Goal: Task Accomplishment & Management: Complete application form

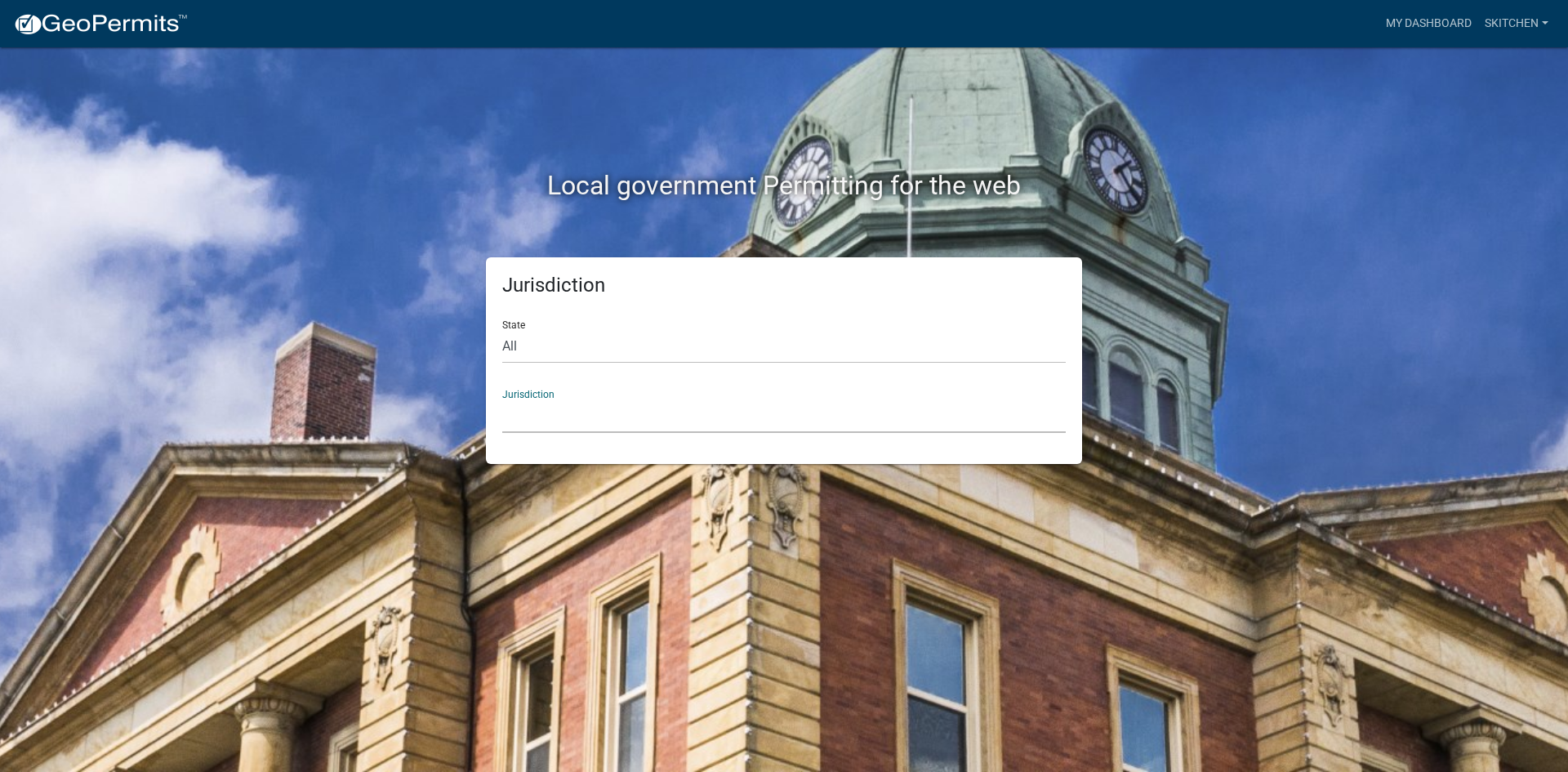
click at [688, 404] on select "[GEOGRAPHIC_DATA], [US_STATE] [GEOGRAPHIC_DATA], [US_STATE][PERSON_NAME][GEOGRA…" at bounding box center [784, 416] width 563 height 34
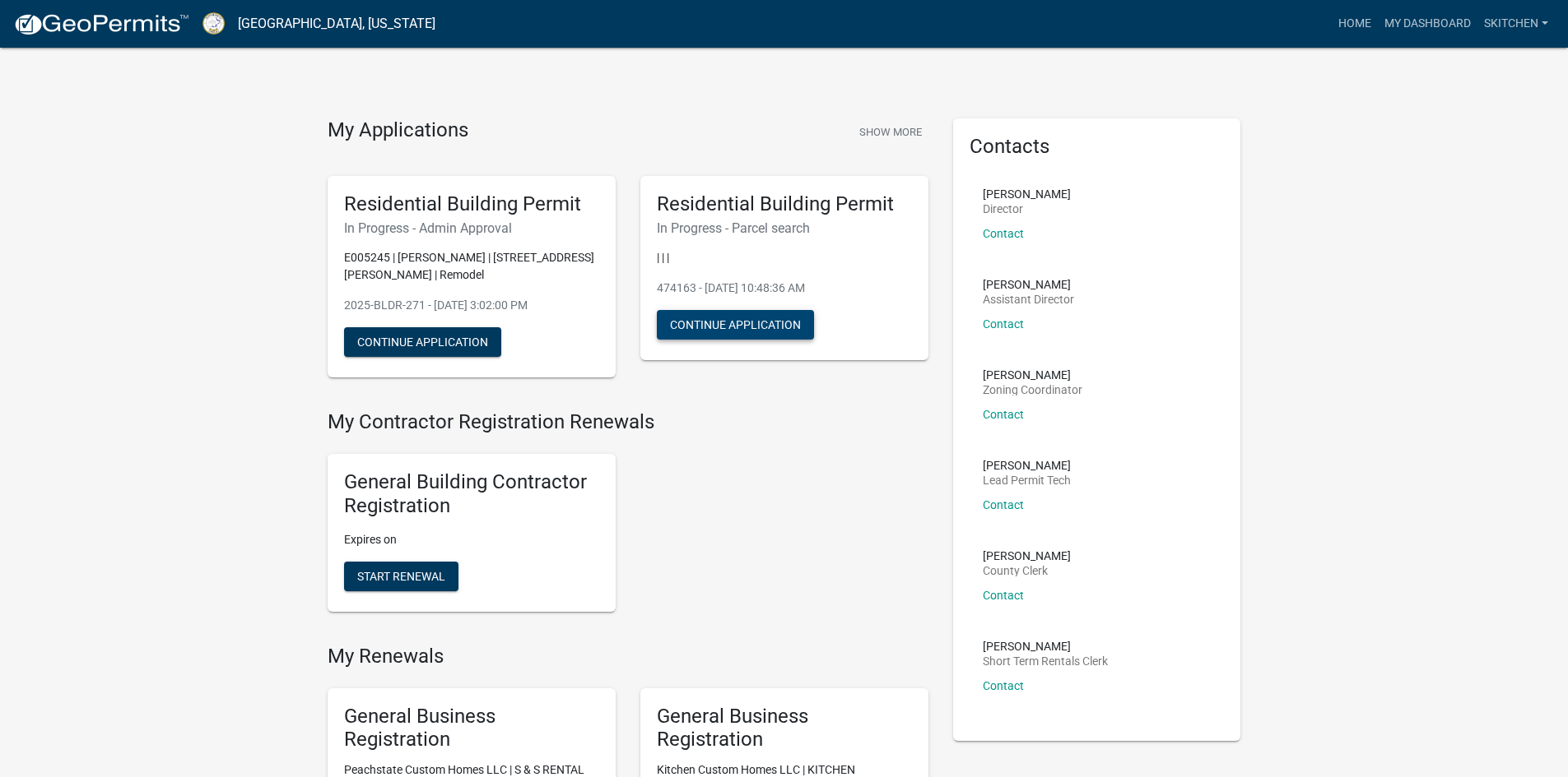
click at [769, 321] on button "Continue Application" at bounding box center [735, 325] width 157 height 29
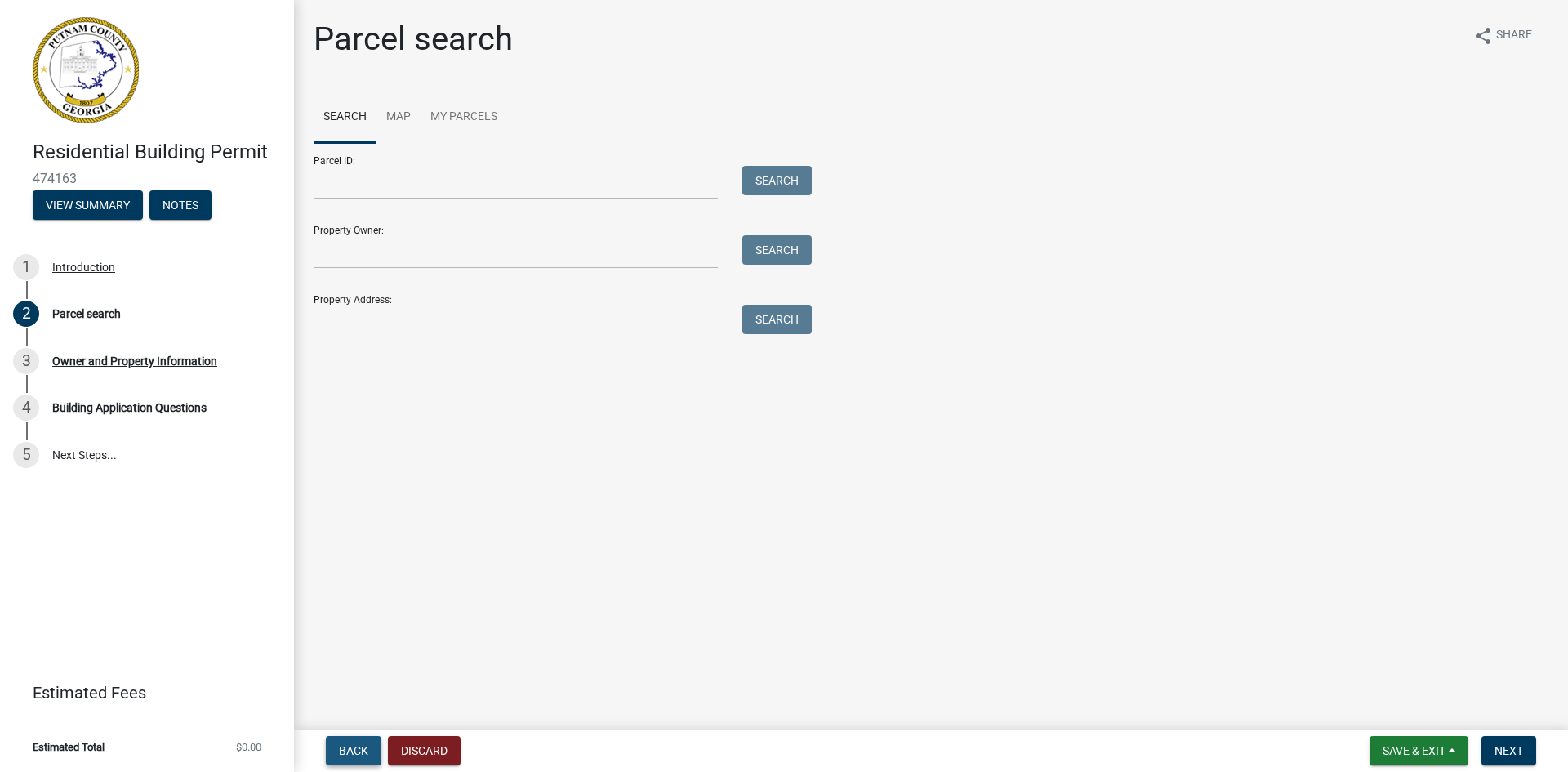
click at [356, 750] on span "Back" at bounding box center [354, 750] width 29 height 13
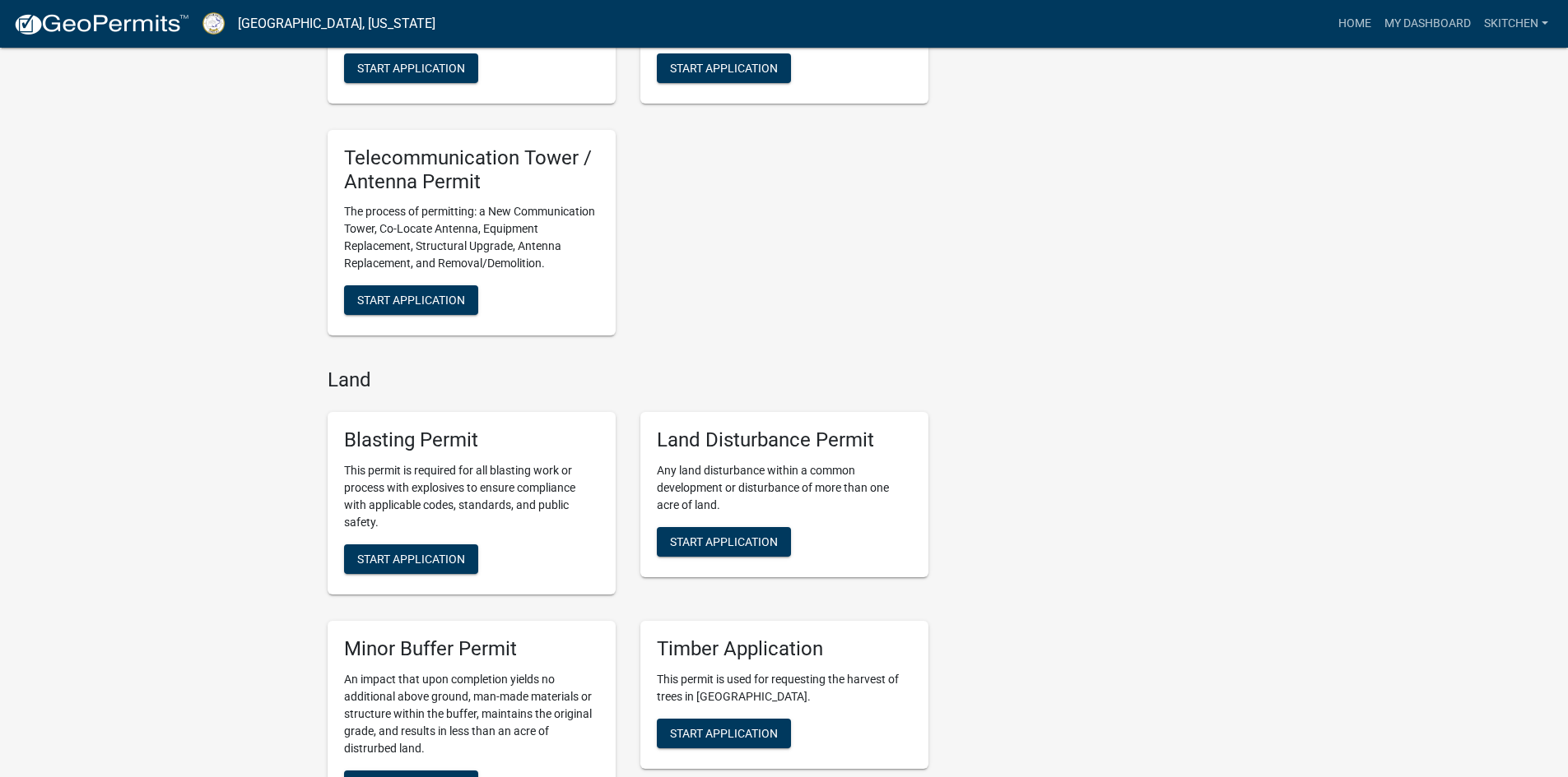
scroll to position [2224, 0]
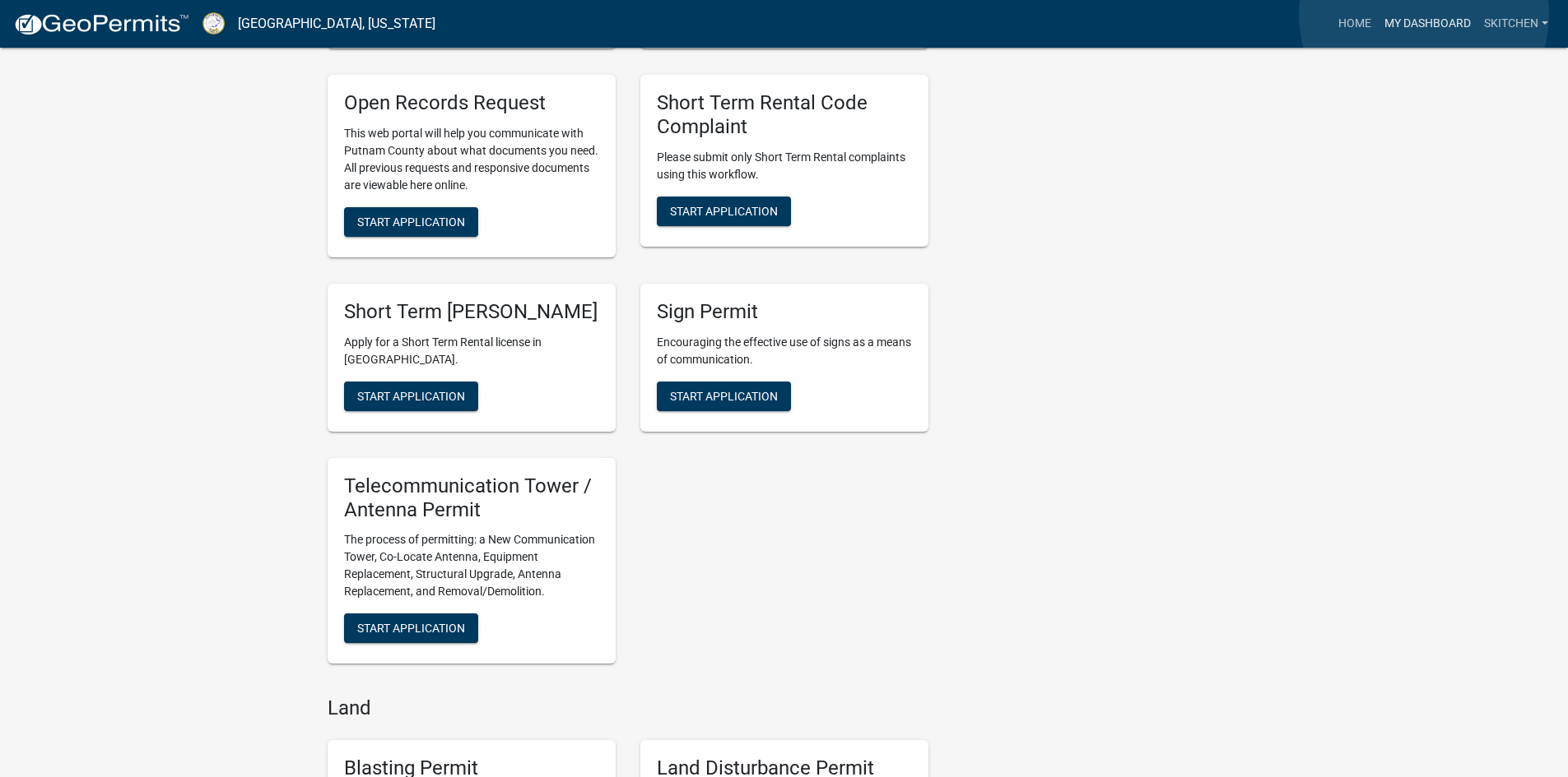
click at [1424, 15] on link "My Dashboard" at bounding box center [1427, 23] width 100 height 31
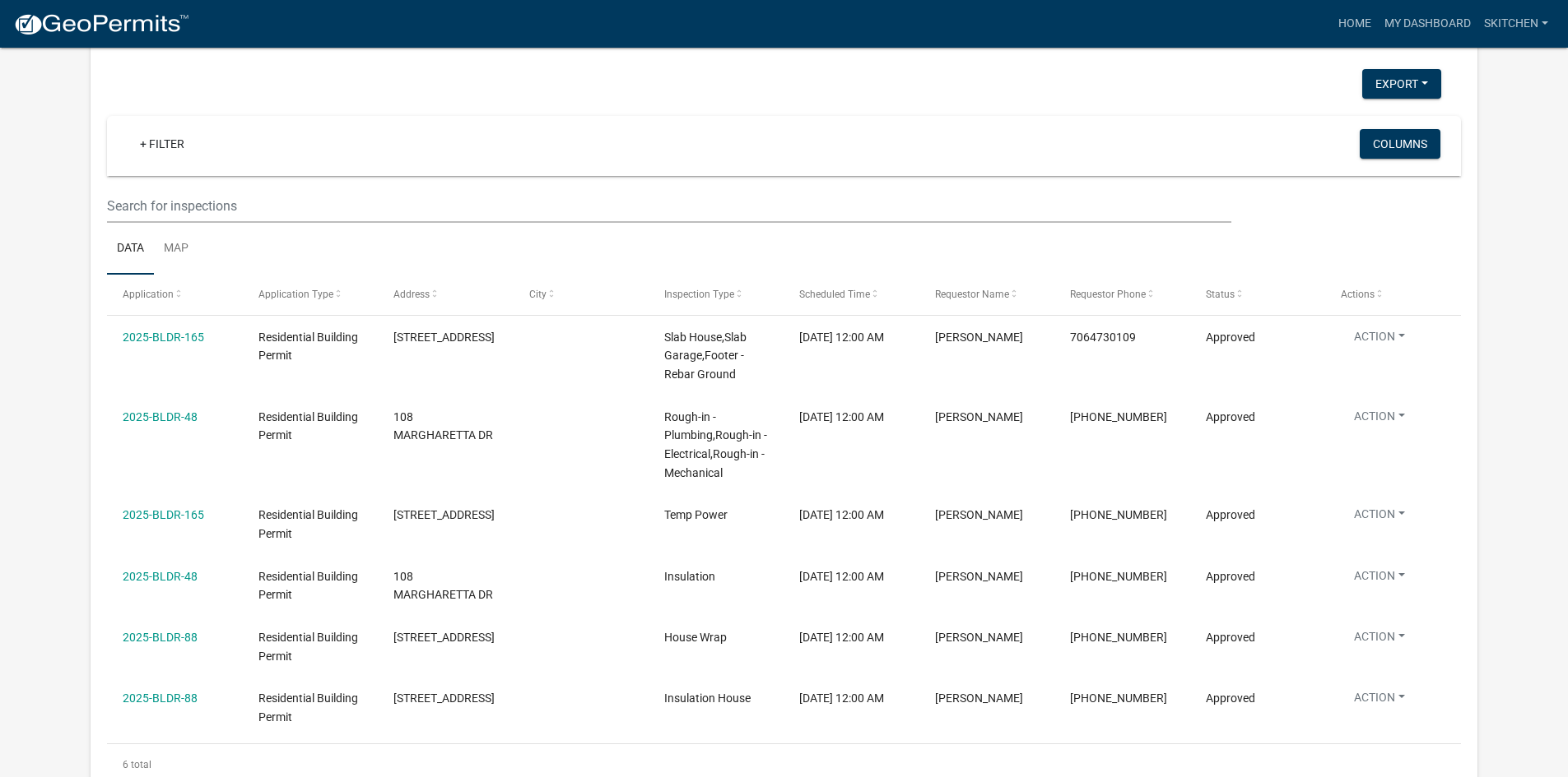
scroll to position [2272, 0]
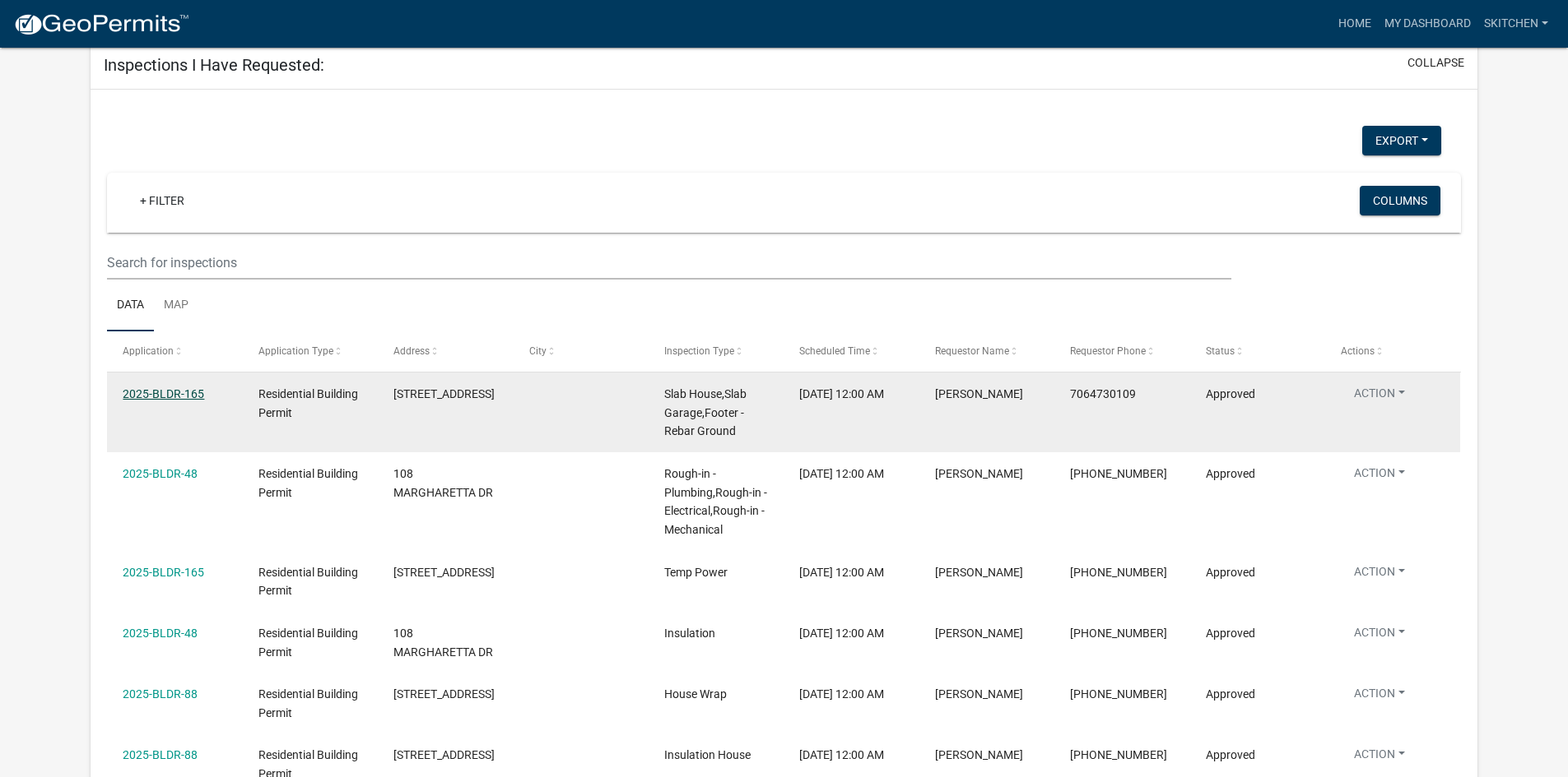
click at [175, 388] on link "2025-BLDR-165" at bounding box center [163, 394] width 82 height 13
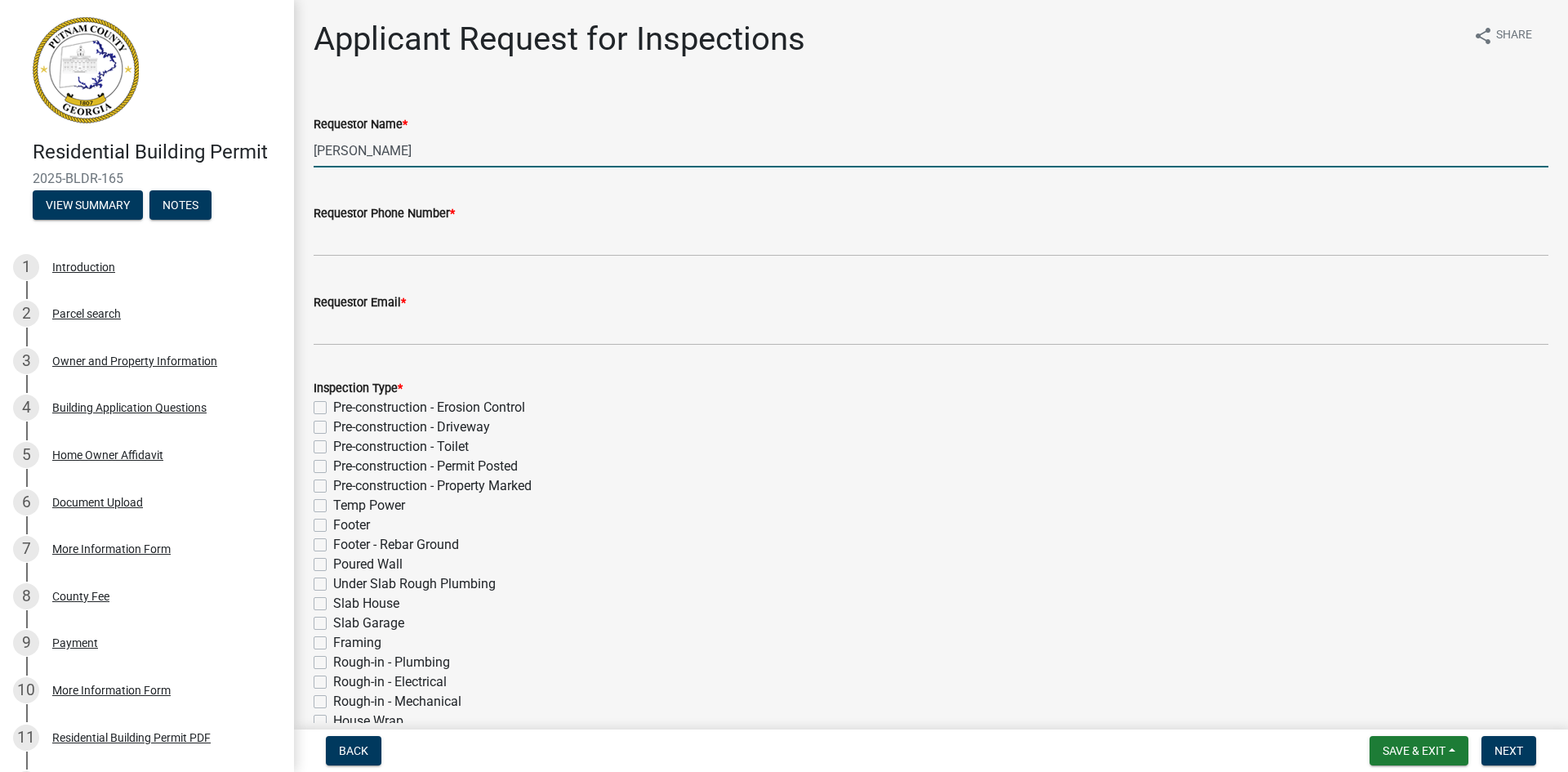
drag, startPoint x: 451, startPoint y: 155, endPoint x: 299, endPoint y: 152, distance: 152.0
click at [299, 152] on div "Applicant Request for Inspections share Share Requestor Name * [PERSON_NAME] Re…" at bounding box center [931, 609] width 1274 height 1180
type input "[PERSON_NAME]"
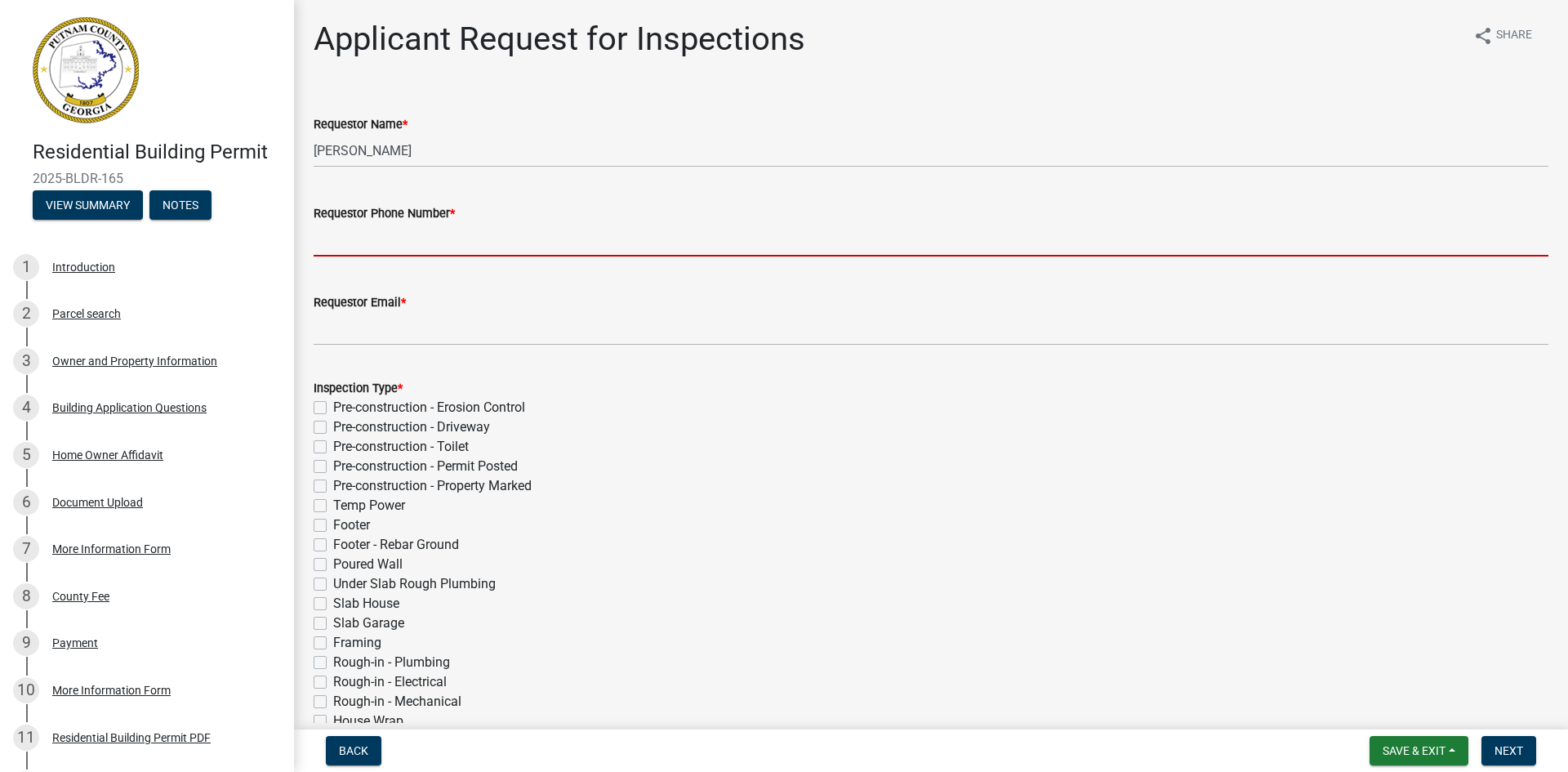
click at [441, 246] on input "Requestor Phone Number *" at bounding box center [931, 240] width 1235 height 34
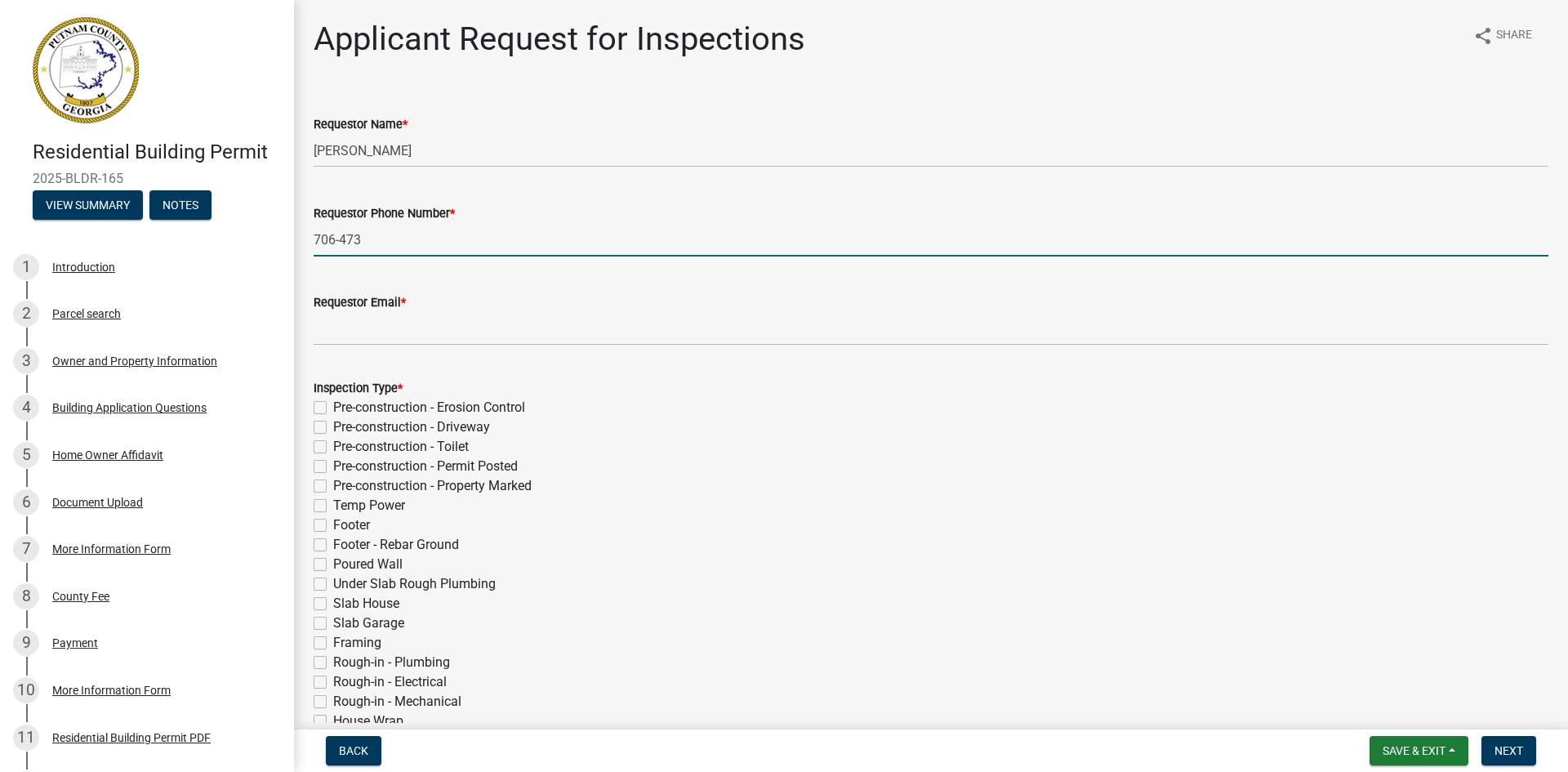
type input "[PHONE_NUMBER]"
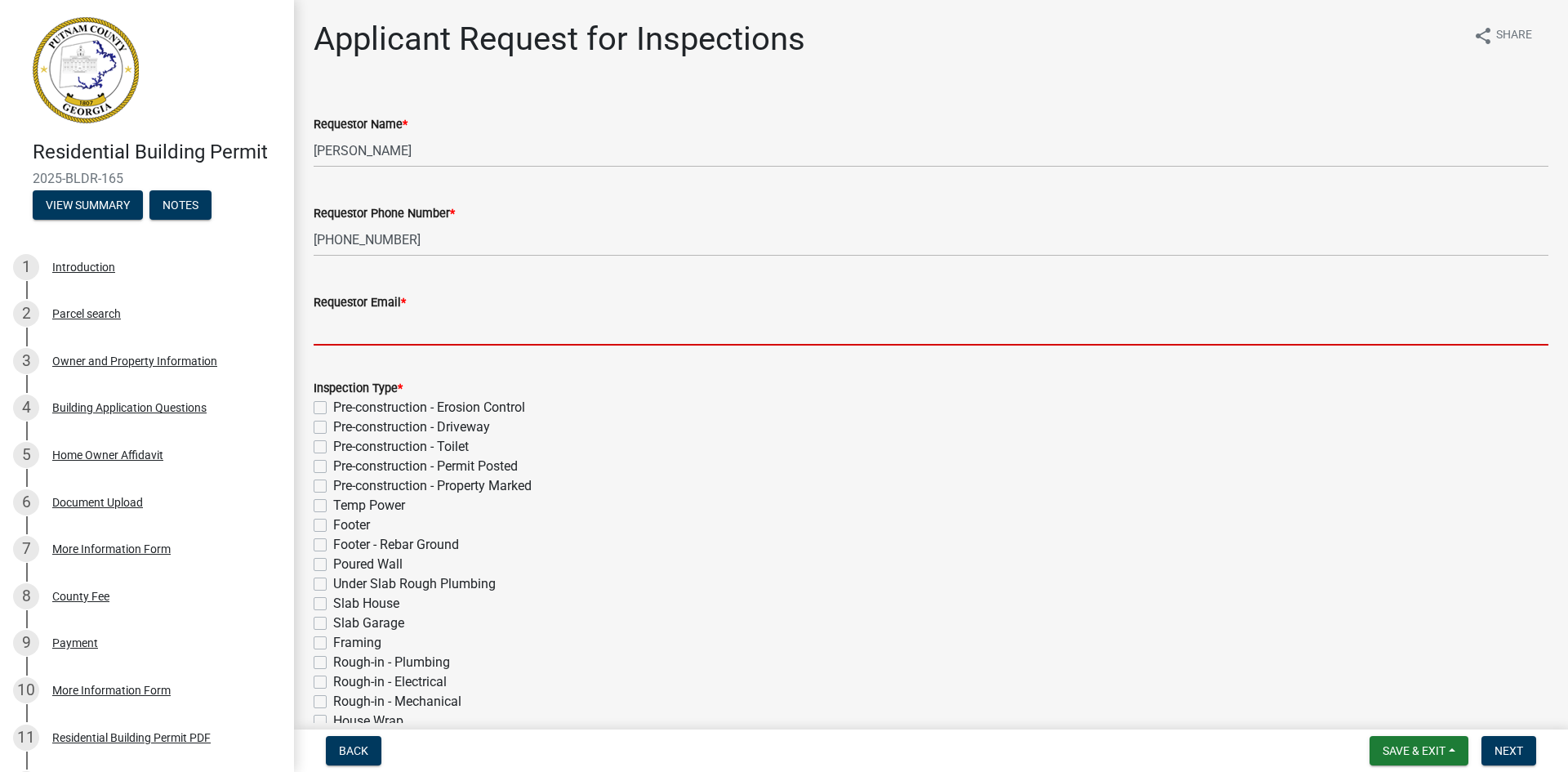
click at [424, 332] on input "Requestor Email *" at bounding box center [931, 328] width 1235 height 34
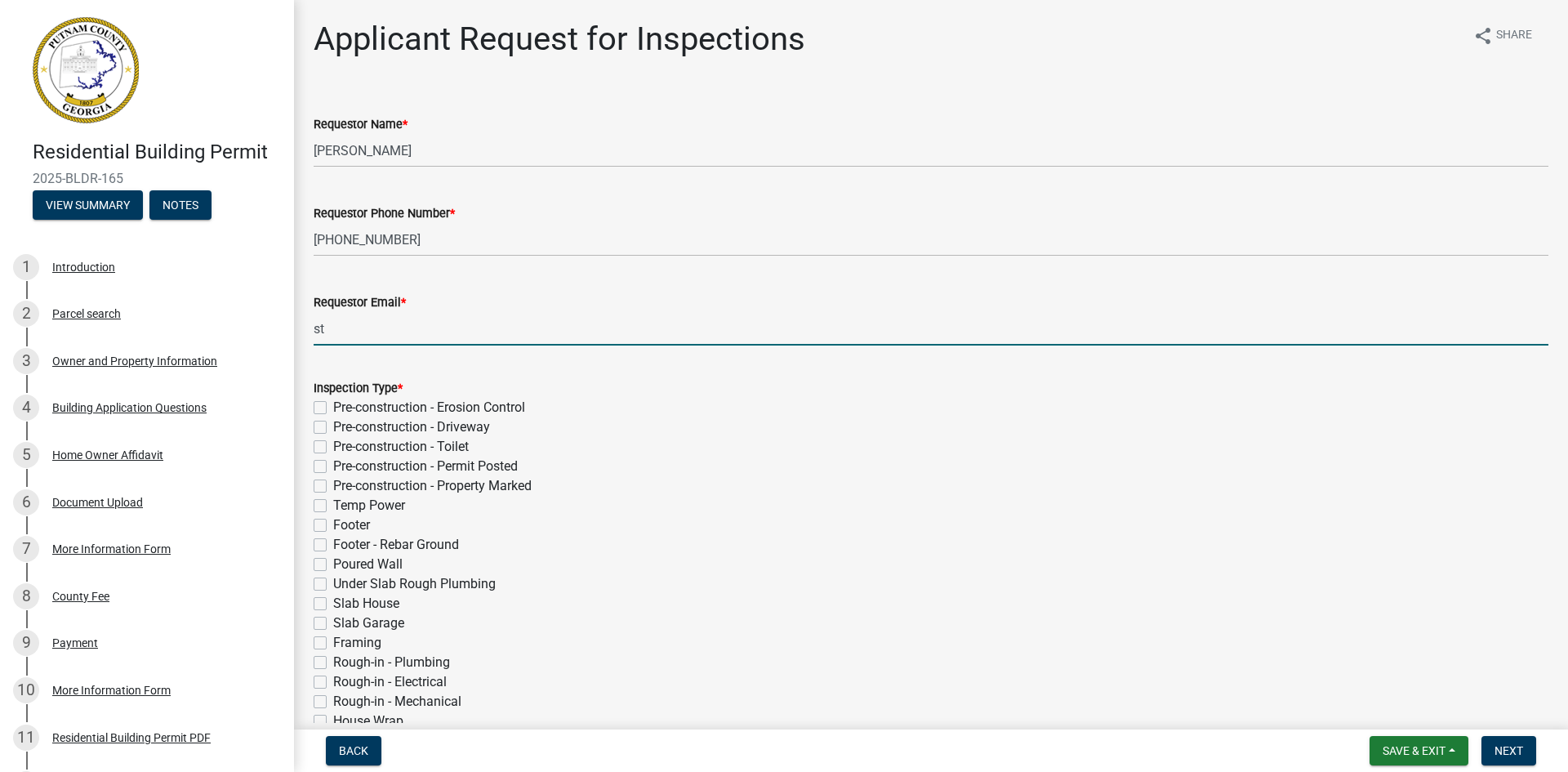
type input "[EMAIL_ADDRESS][DOMAIN_NAME]"
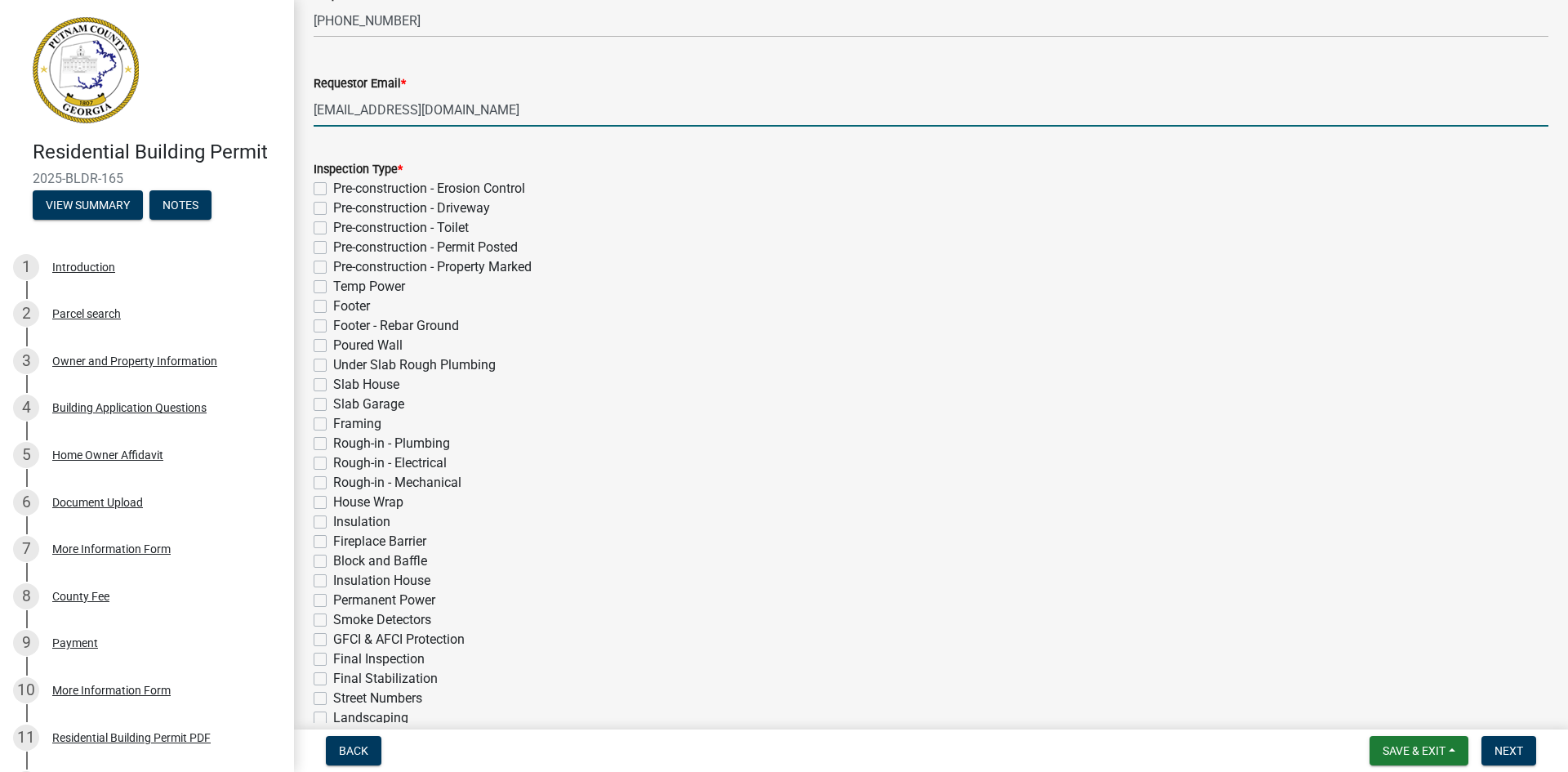
scroll to position [246, 0]
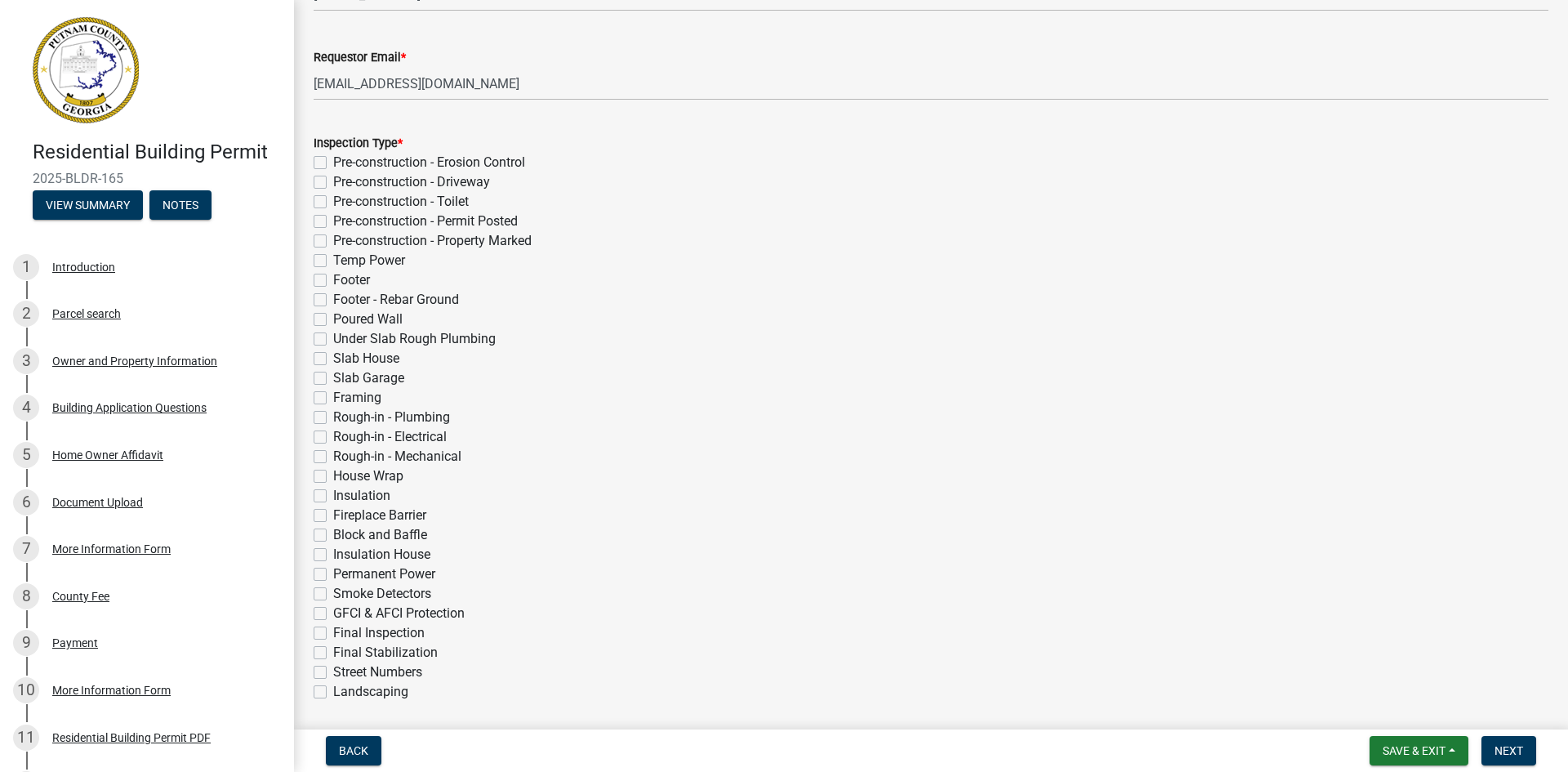
click at [333, 497] on label "Insulation" at bounding box center [362, 495] width 57 height 20
click at [333, 497] on input "Insulation" at bounding box center [338, 491] width 10 height 10
checkbox input "true"
checkbox input "false"
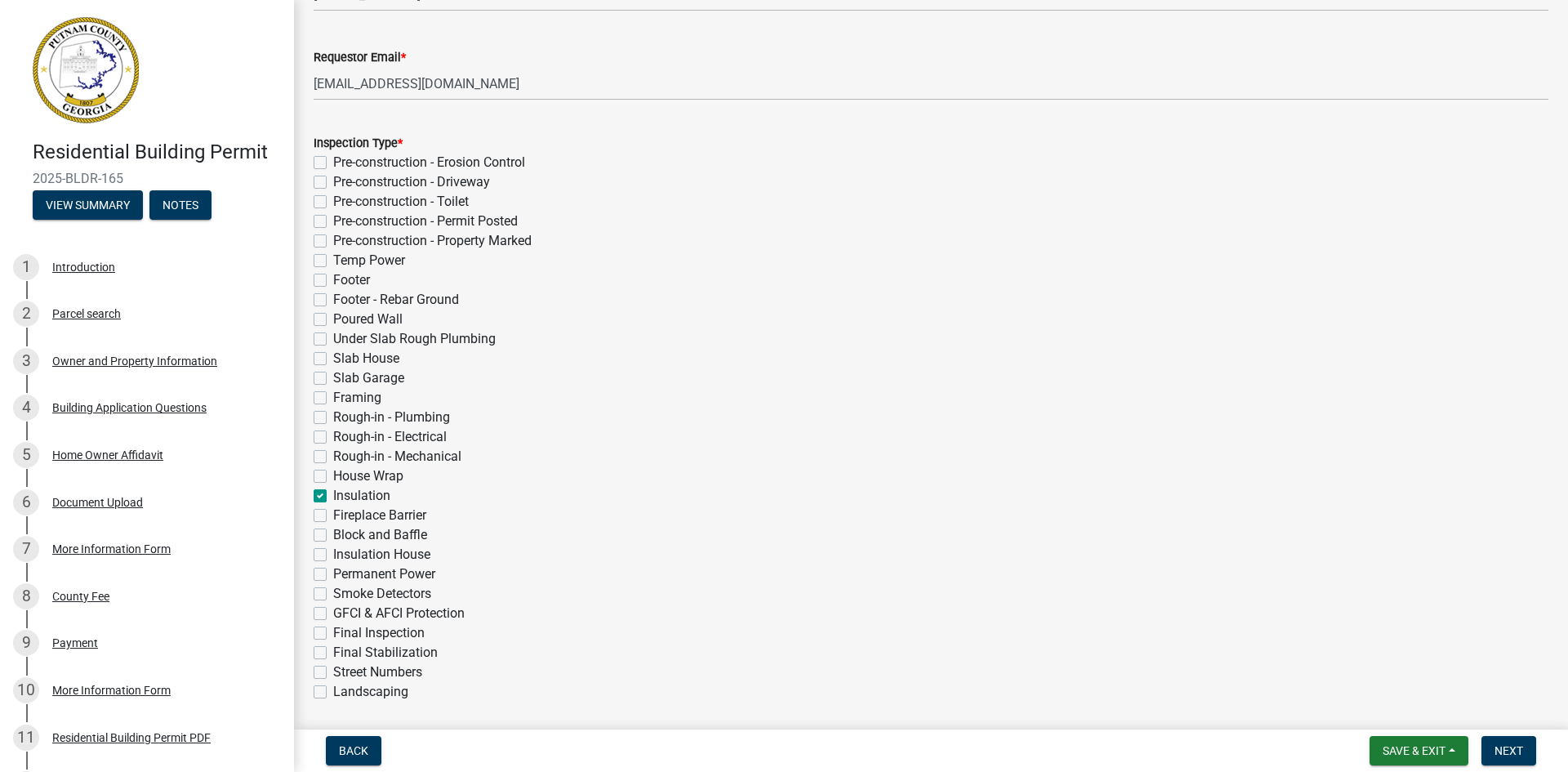
checkbox input "false"
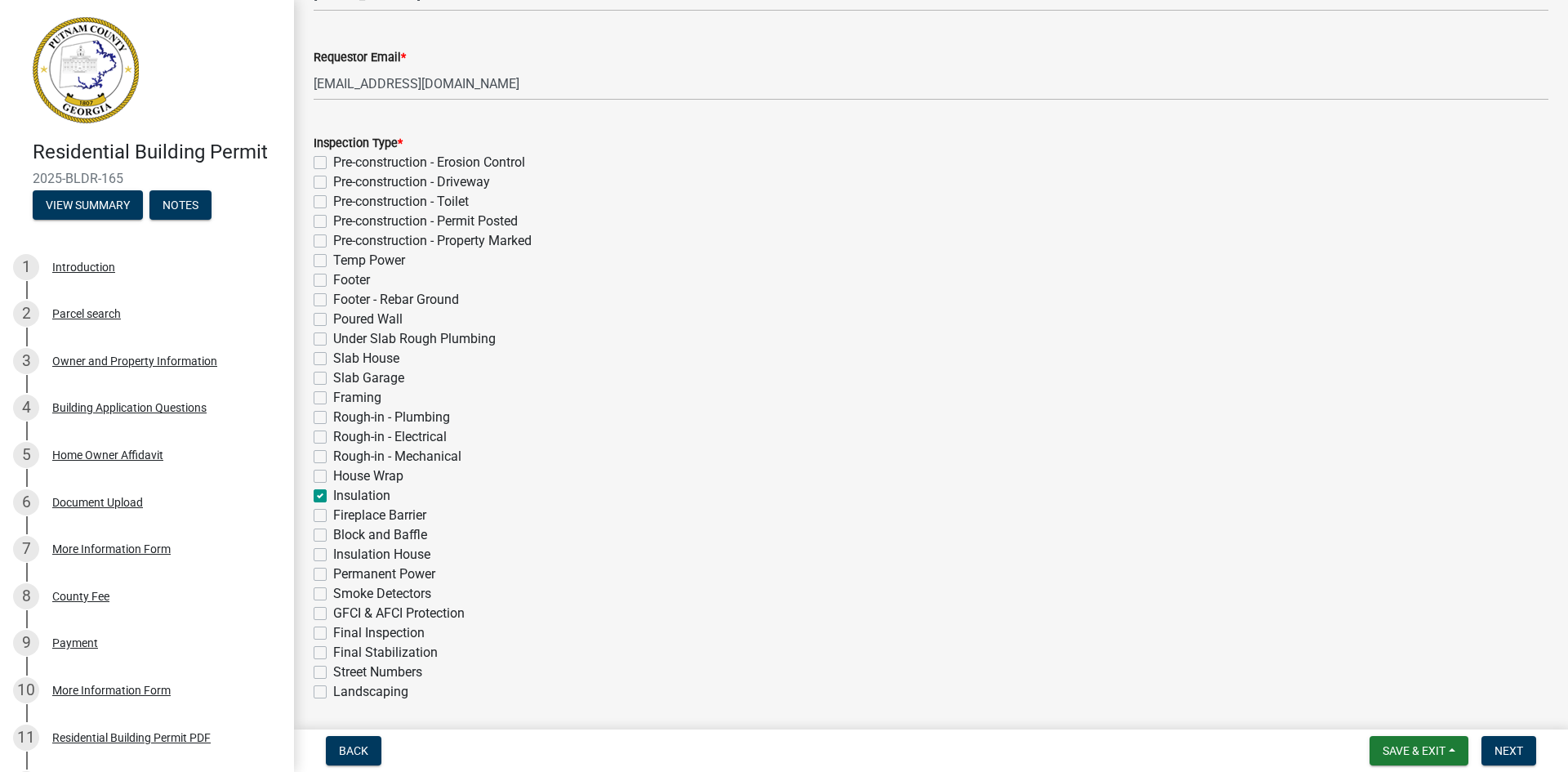
checkbox input "false"
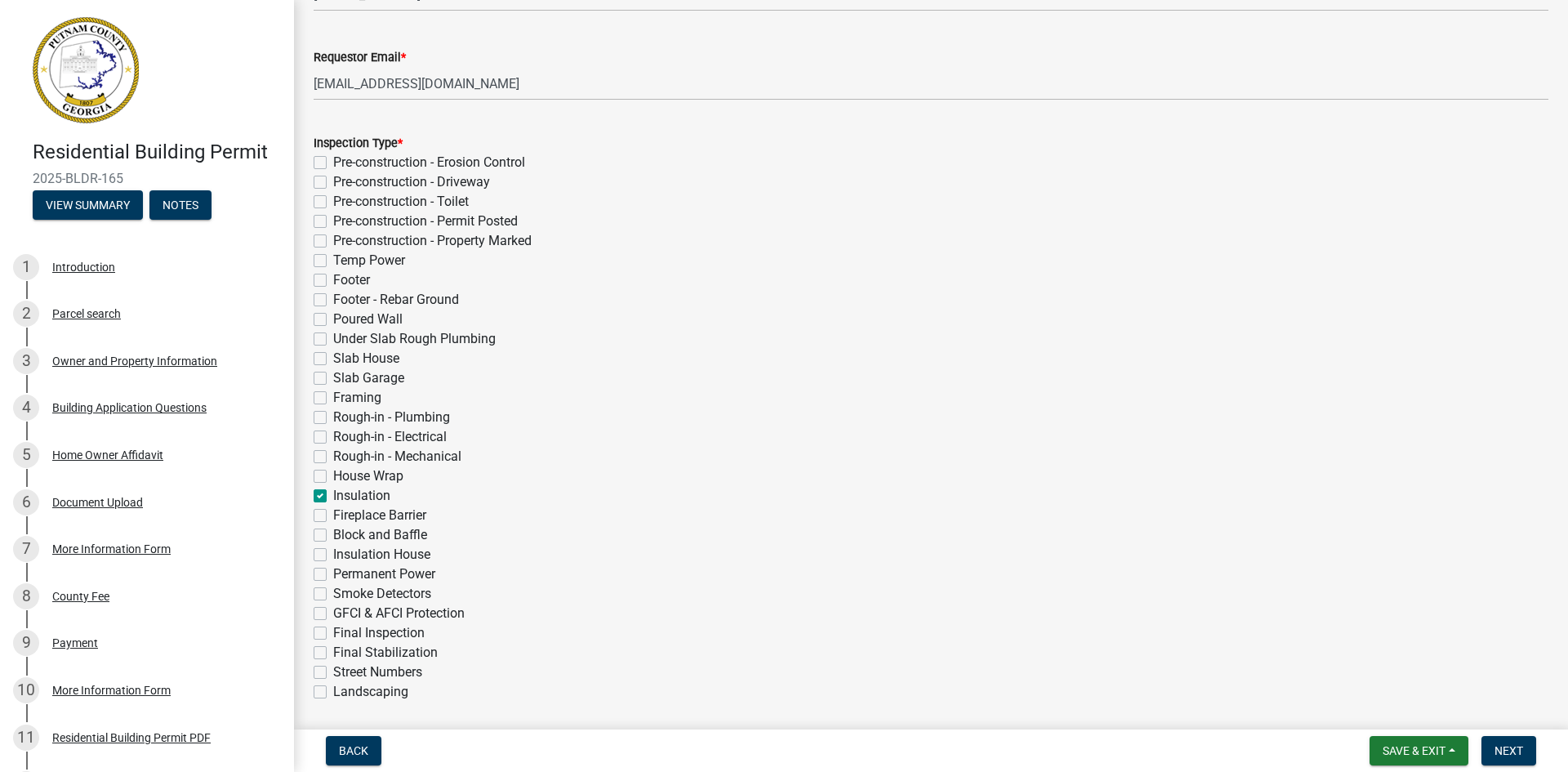
checkbox input "false"
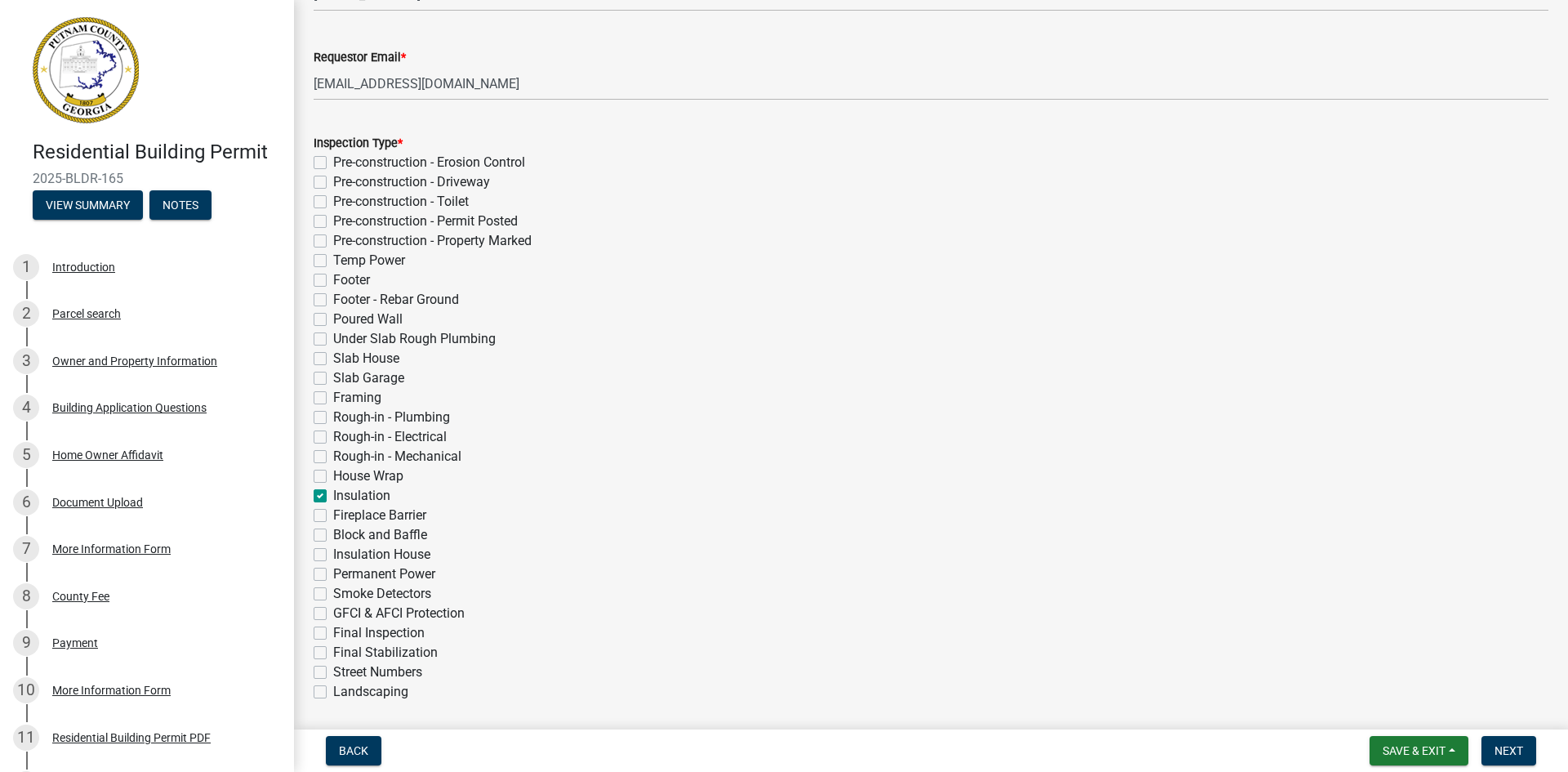
checkbox input "true"
checkbox input "false"
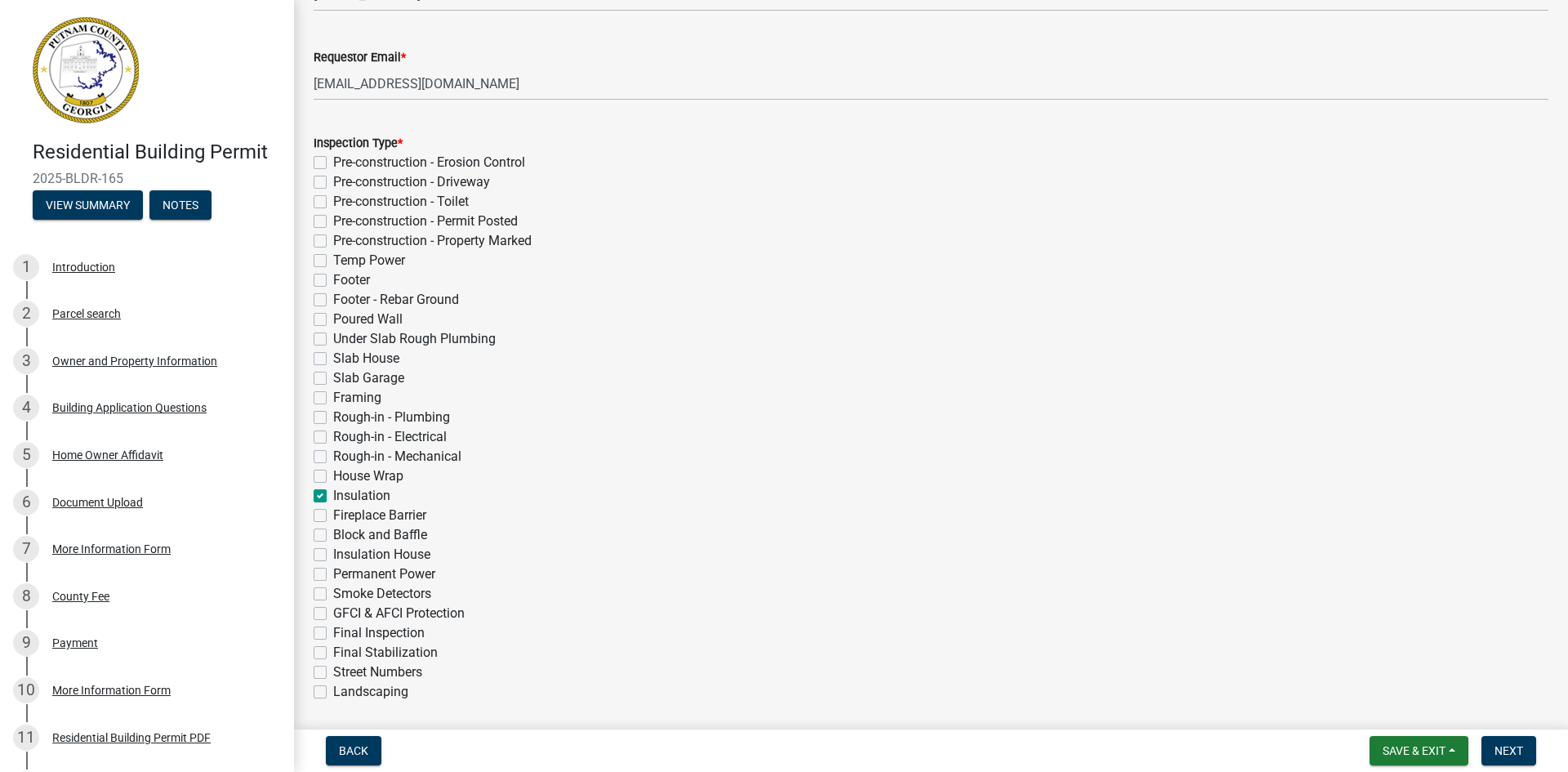
checkbox input "false"
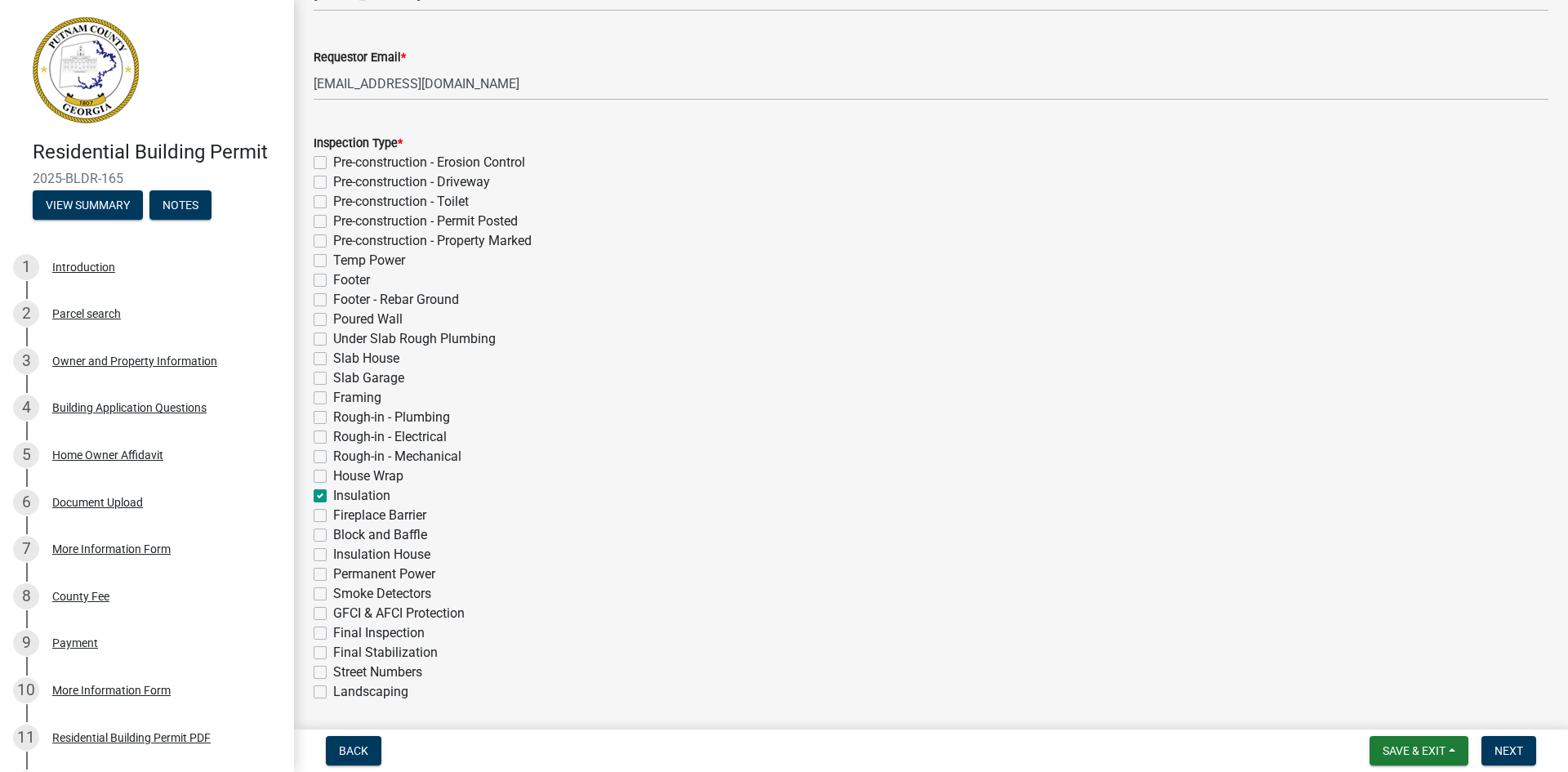
checkbox input "false"
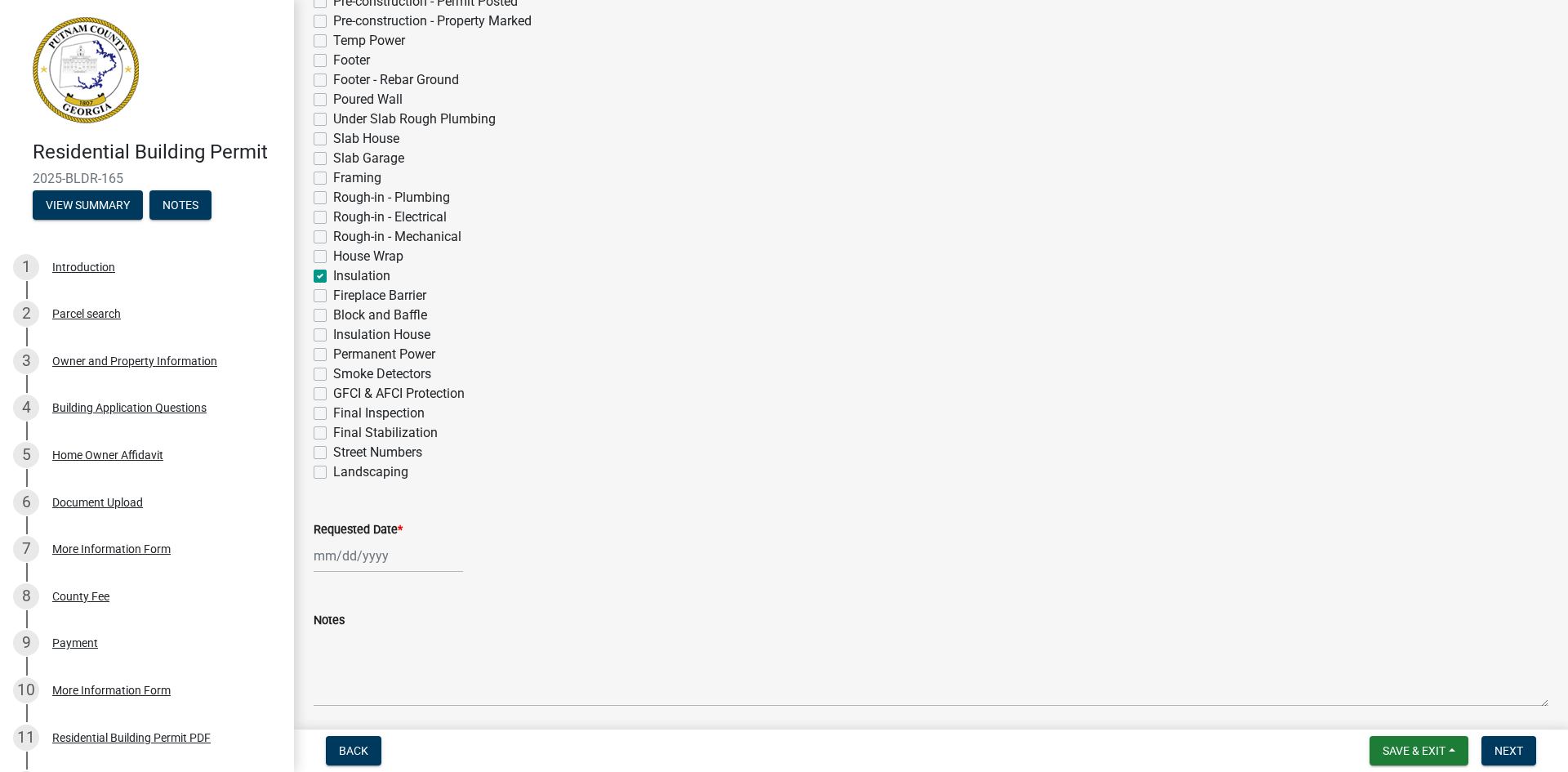
scroll to position [490, 0]
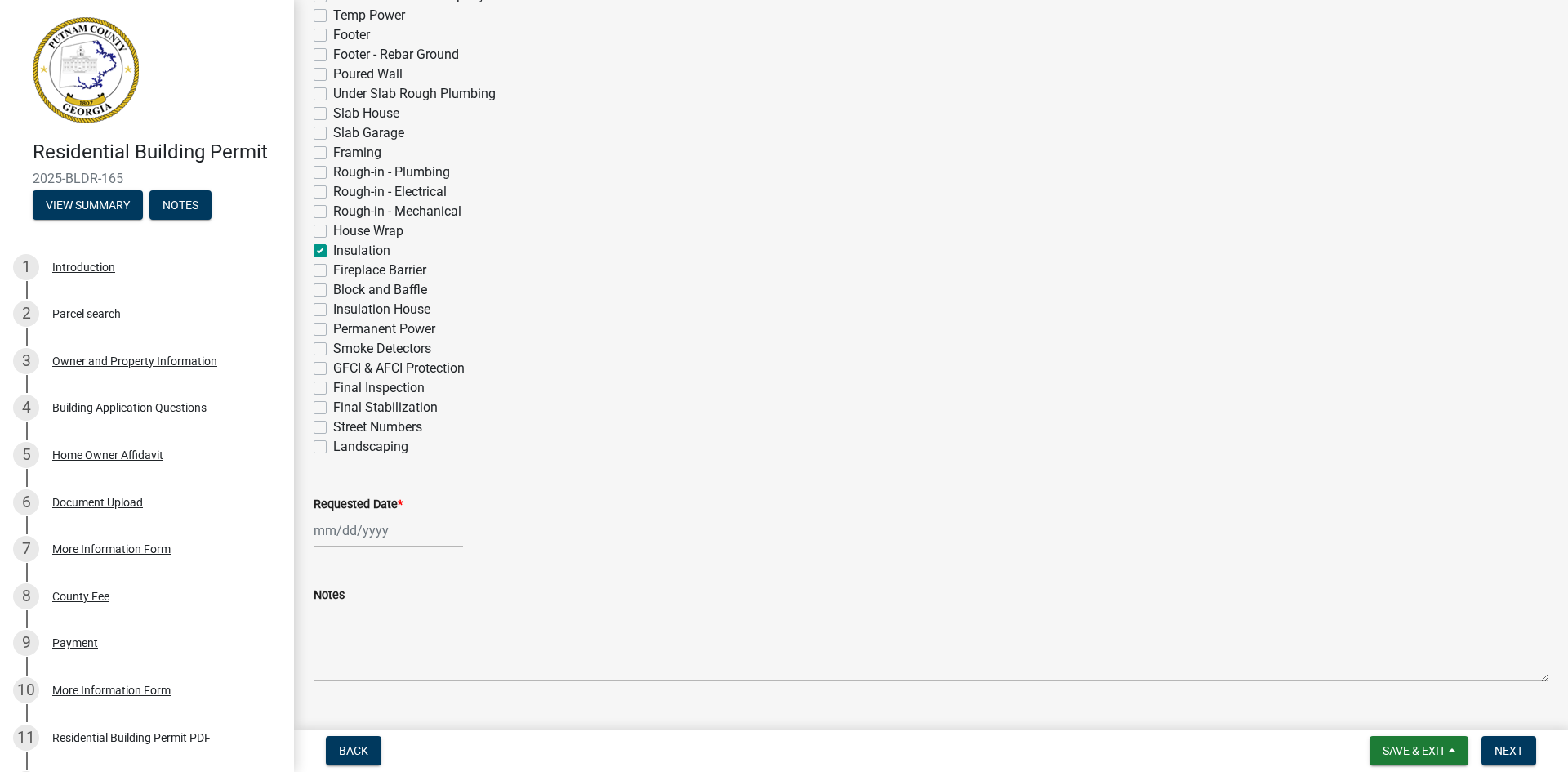
select select "9"
select select "2025"
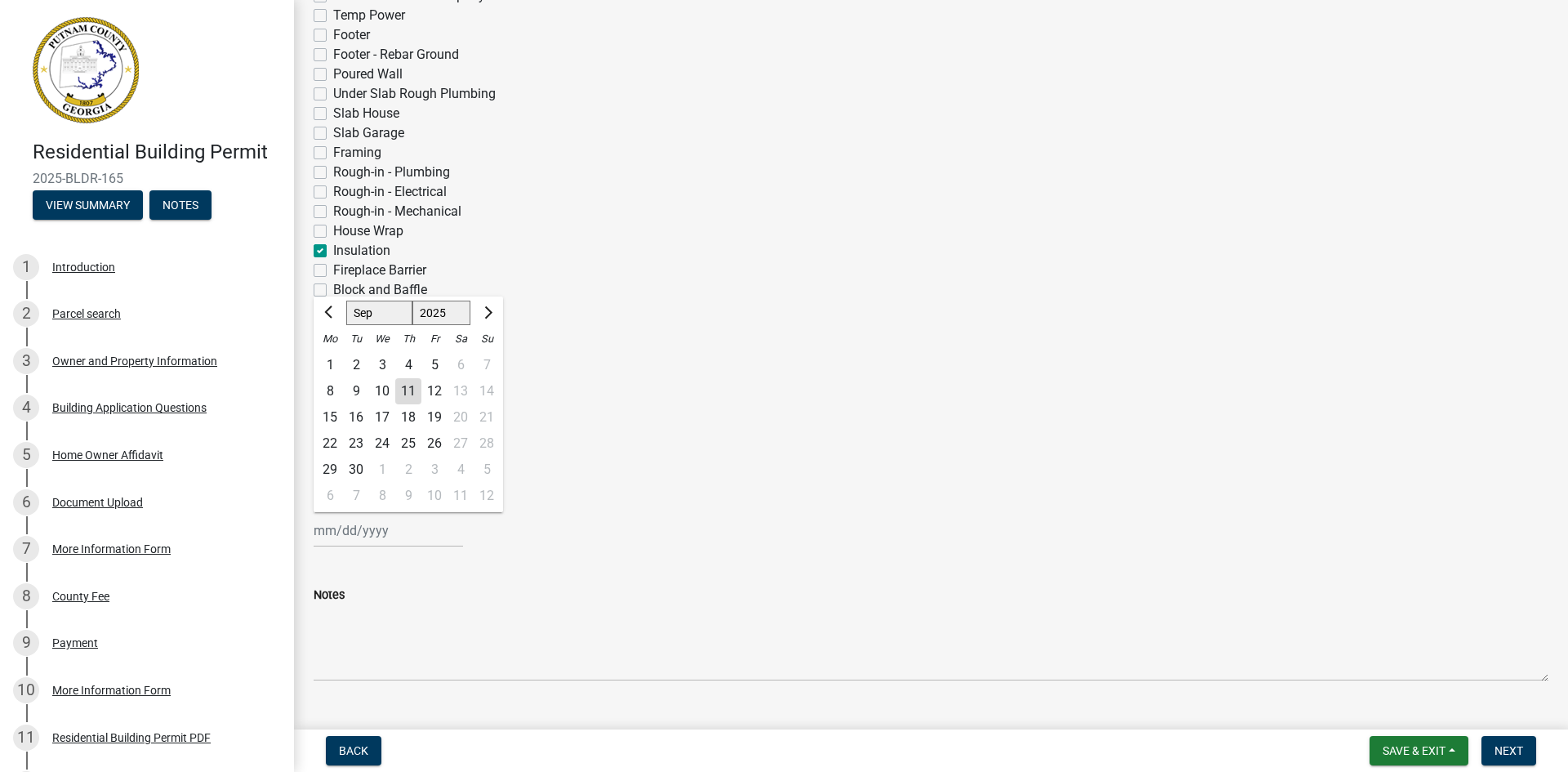
click at [320, 531] on div "[PERSON_NAME] Feb Mar Apr [PERSON_NAME][DATE] Oct Nov [DATE] 1526 1527 1528 152…" at bounding box center [388, 531] width 150 height 34
click at [435, 389] on div "12" at bounding box center [434, 391] width 26 height 26
type input "[DATE]"
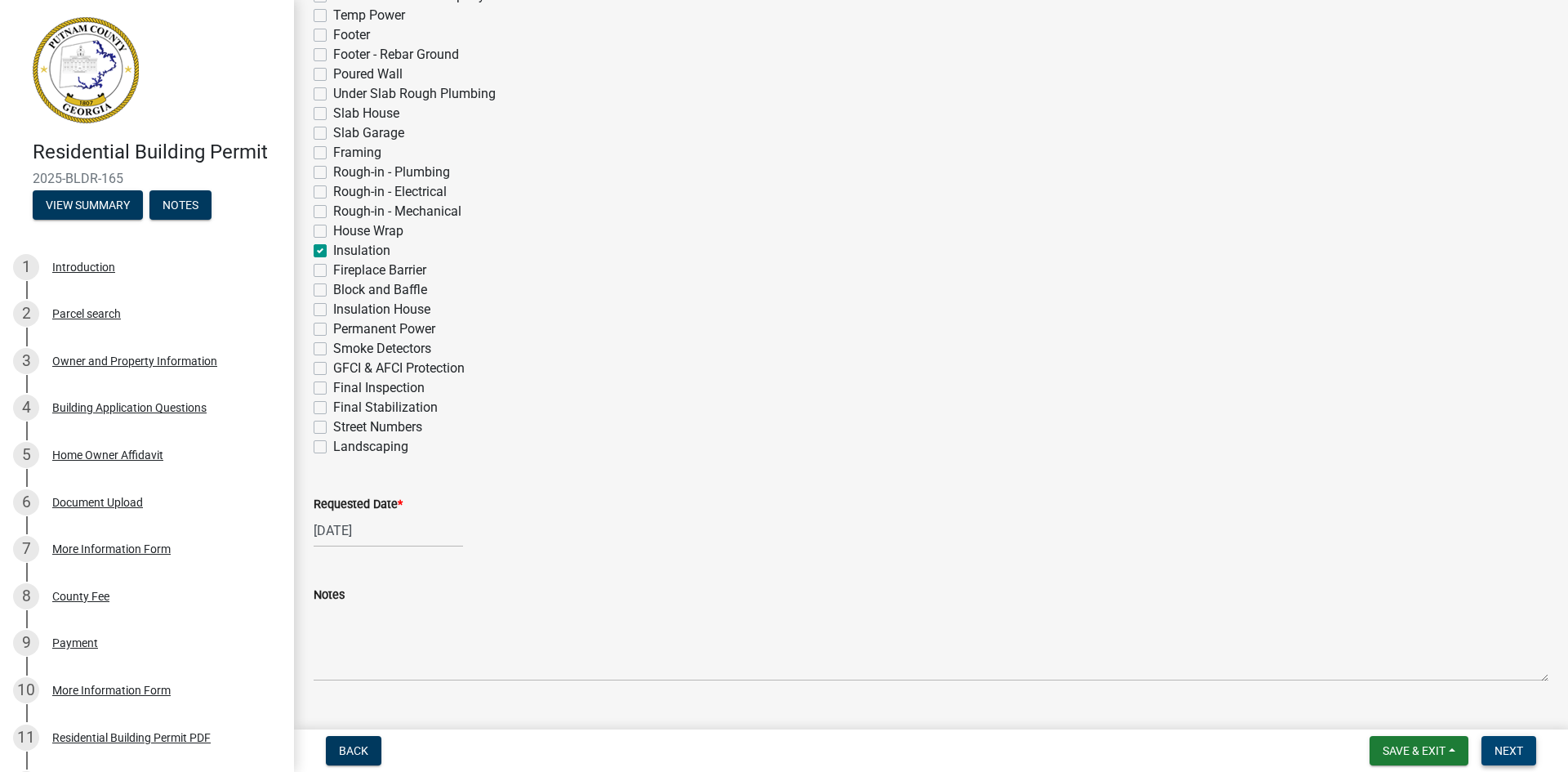
click at [1504, 752] on span "Next" at bounding box center [1509, 750] width 28 height 13
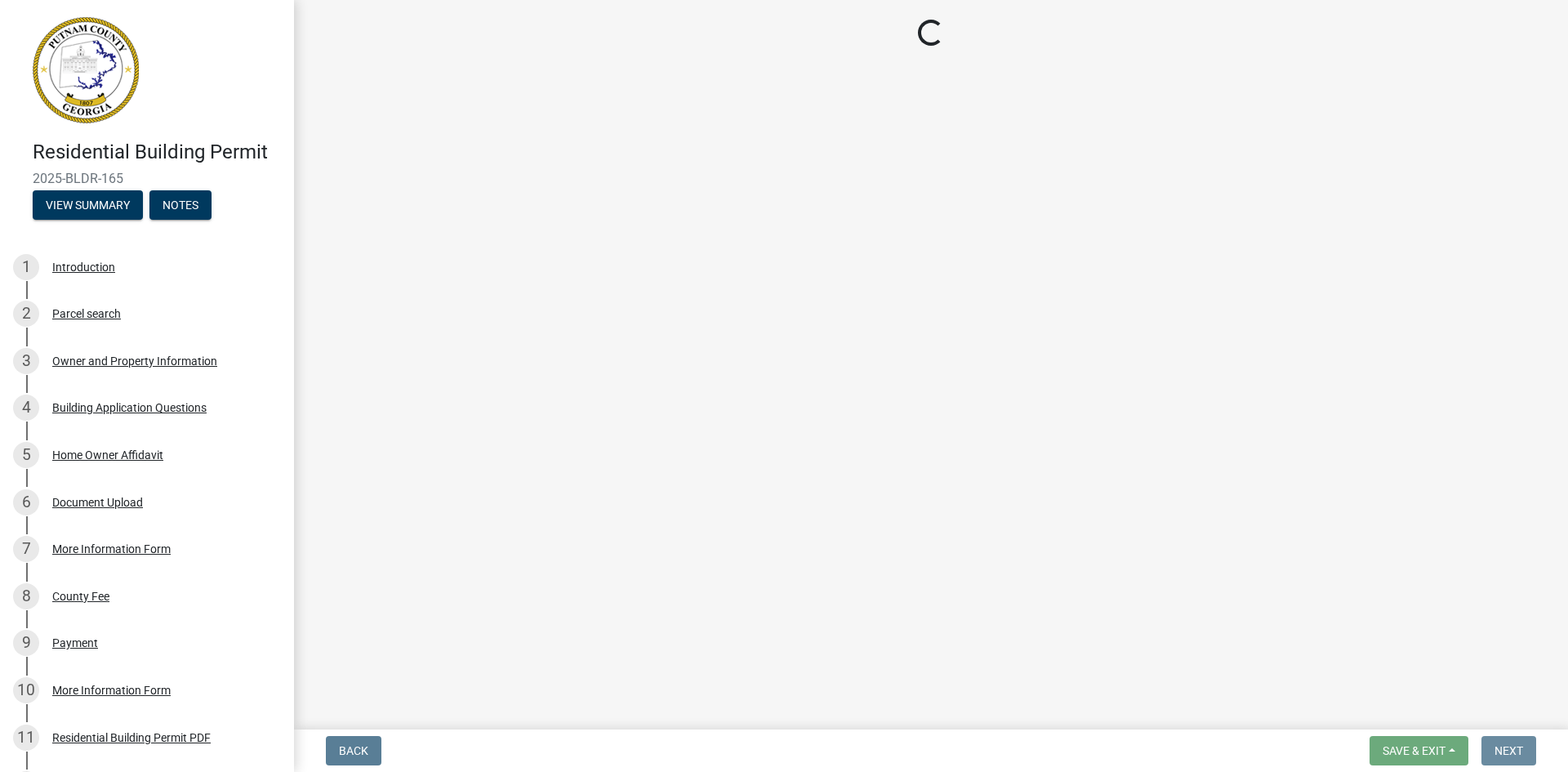
scroll to position [0, 0]
